Goal: Find specific page/section: Find specific page/section

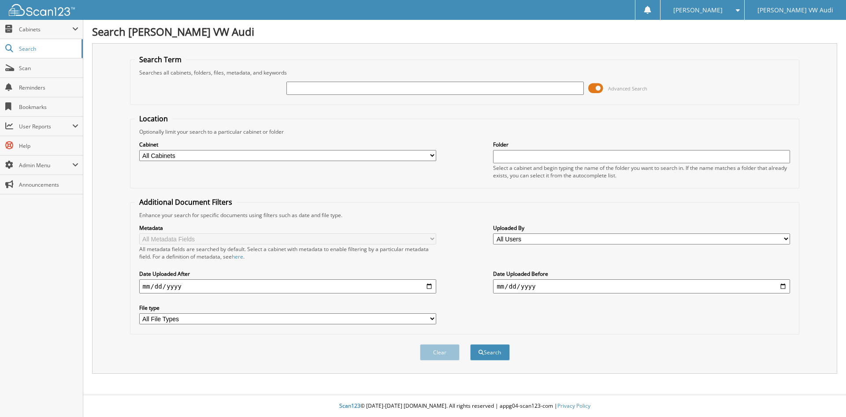
type input "2"
type input "126028066"
click at [470, 344] on button "Search" at bounding box center [490, 352] width 40 height 16
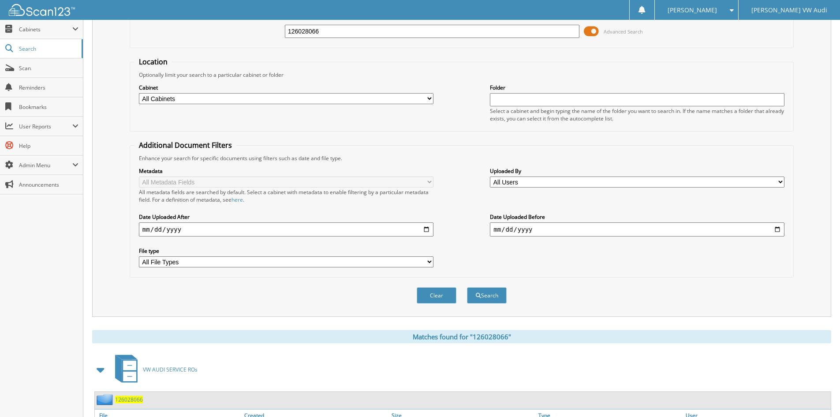
scroll to position [111, 0]
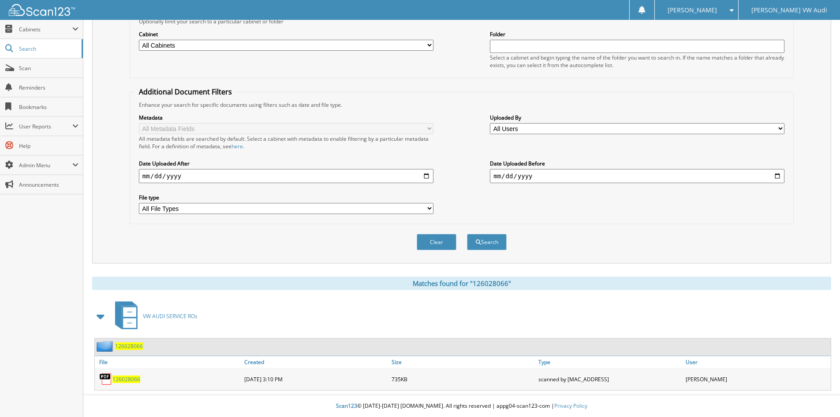
click at [127, 376] on span "126028066" at bounding box center [126, 378] width 28 height 7
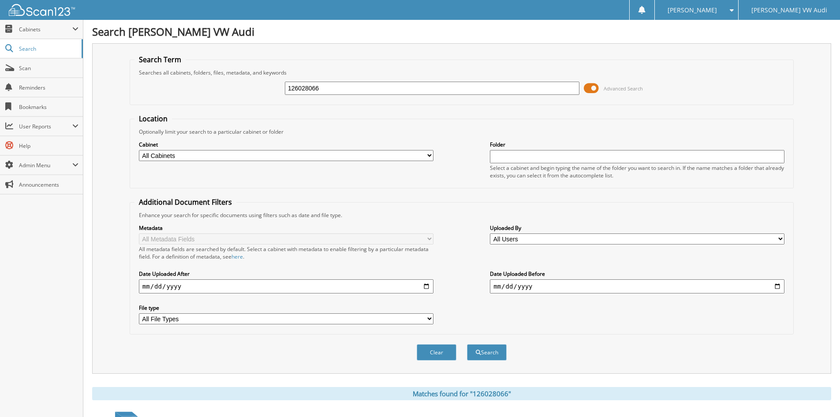
click at [342, 88] on input "126028066" at bounding box center [432, 88] width 294 height 13
type input "126024226"
click at [467, 344] on button "Search" at bounding box center [487, 352] width 40 height 16
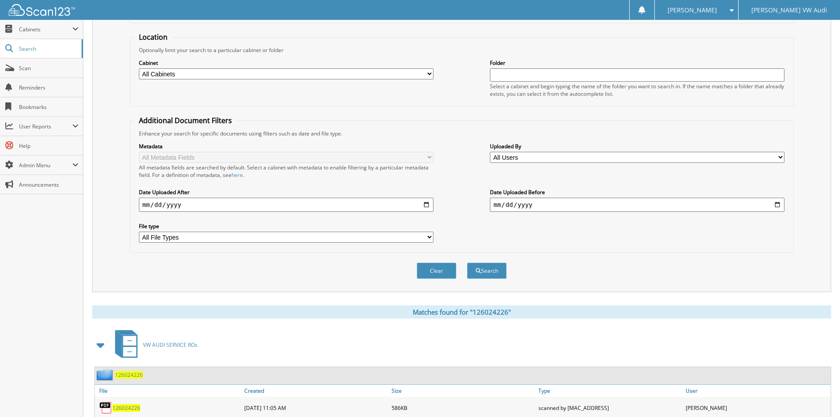
scroll to position [133, 0]
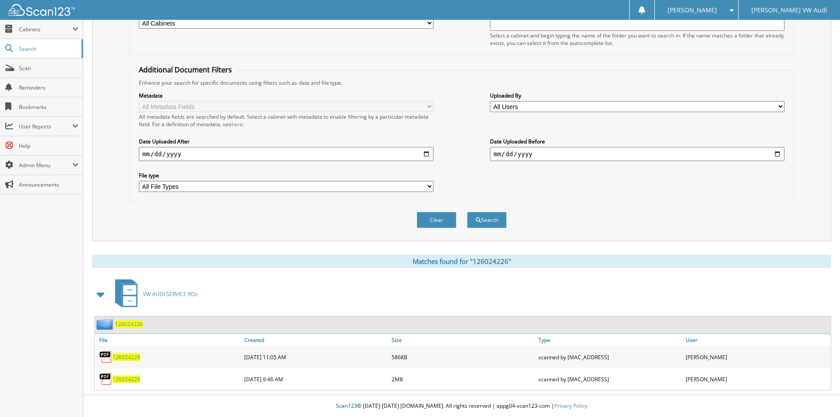
click at [126, 377] on span "126024226" at bounding box center [126, 378] width 28 height 7
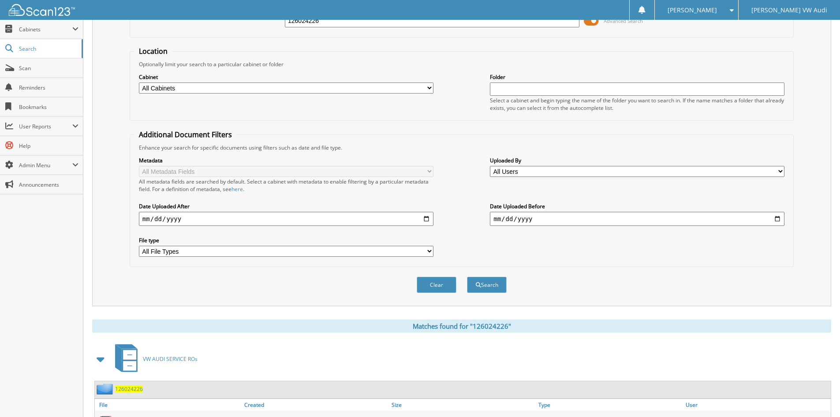
scroll to position [0, 0]
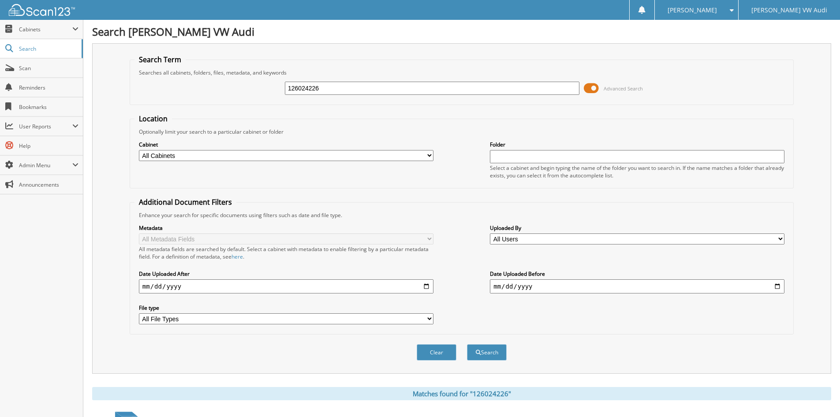
click at [342, 89] on input "126024226" at bounding box center [432, 88] width 294 height 13
type input "126019526"
click at [467, 344] on button "Search" at bounding box center [487, 352] width 40 height 16
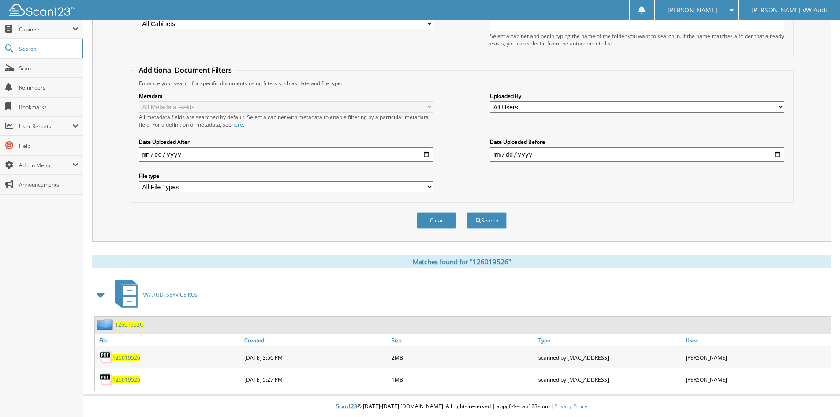
scroll to position [133, 0]
click at [127, 356] on span "126019526" at bounding box center [126, 356] width 28 height 7
